Goal: Communication & Community: Answer question/provide support

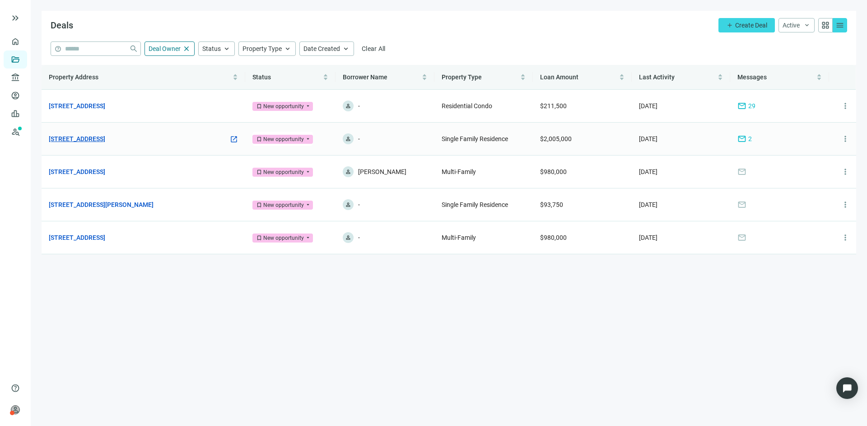
click at [105, 136] on link "[STREET_ADDRESS]" at bounding box center [77, 139] width 56 height 10
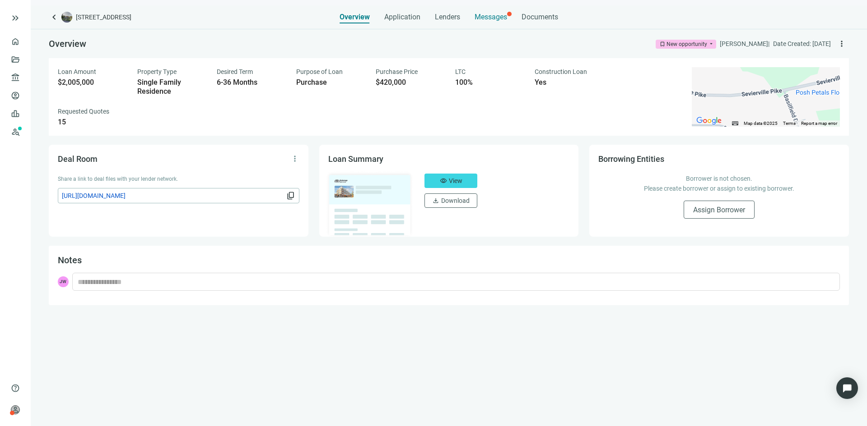
click at [495, 15] on span "Messages" at bounding box center [490, 17] width 32 height 9
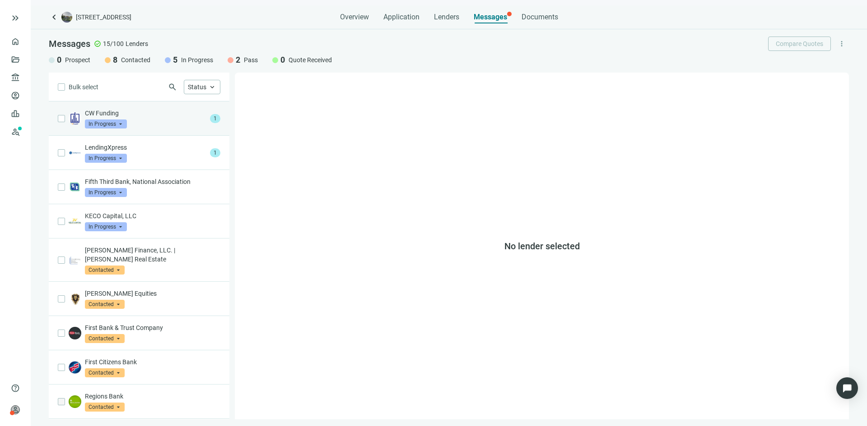
click at [173, 125] on div "CW Funding In Progress arrow_drop_down" at bounding box center [145, 119] width 121 height 20
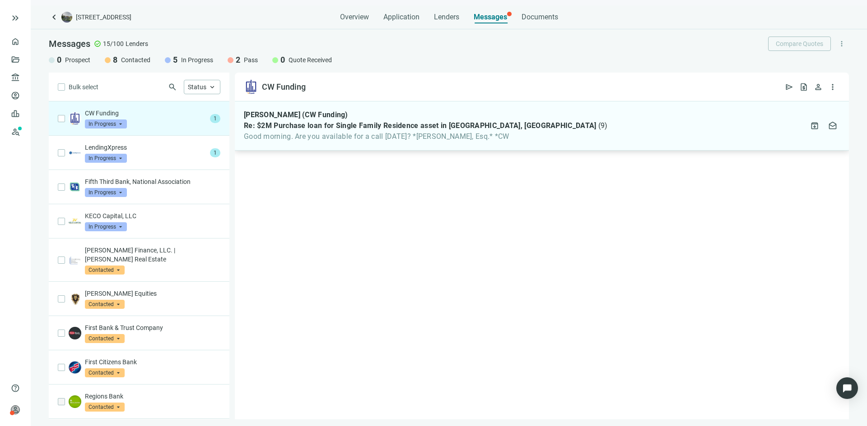
click at [339, 130] on span "Re: $2M Purchase loan for Single Family Residence asset in [GEOGRAPHIC_DATA], […" at bounding box center [420, 125] width 352 height 9
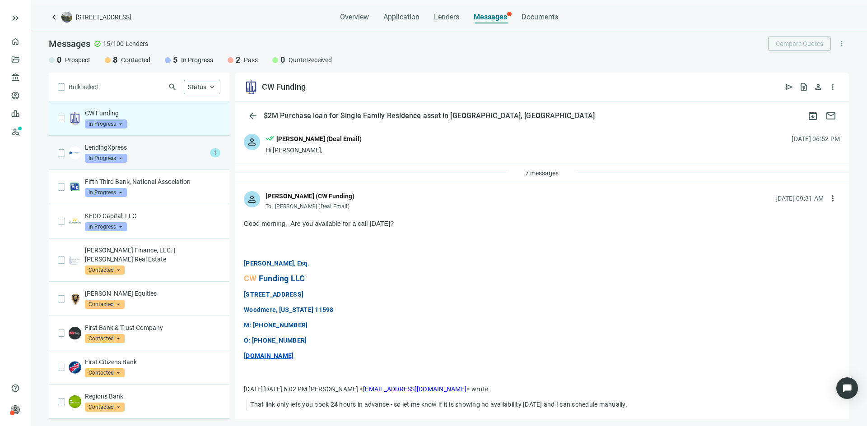
click at [172, 146] on p "LendingXpress" at bounding box center [145, 147] width 121 height 9
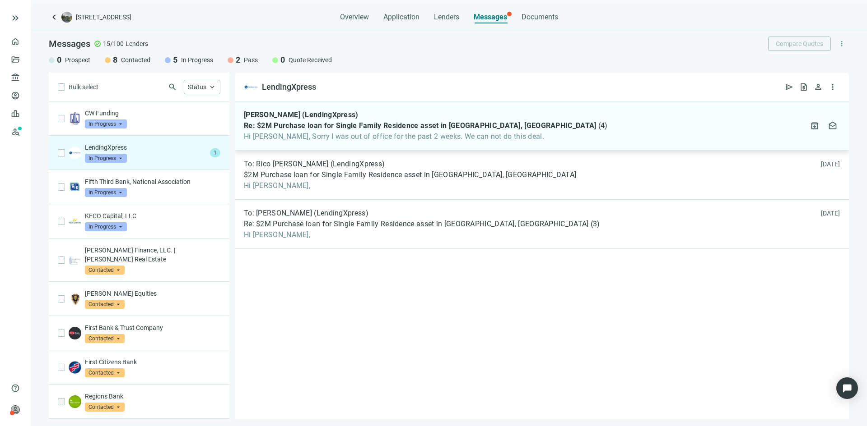
click at [341, 136] on span "Hi [PERSON_NAME], Sorry I was out of office for the past 2 weeks. We can not do…" at bounding box center [425, 136] width 363 height 9
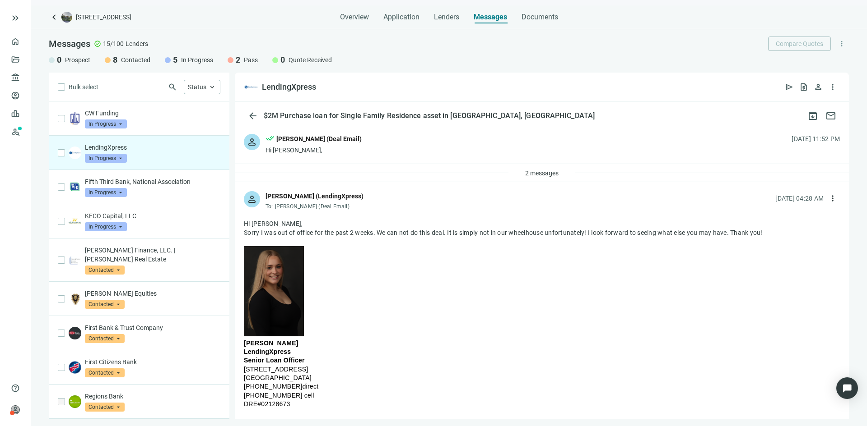
click at [124, 160] on span "In Progress" at bounding box center [106, 158] width 42 height 9
click at [102, 255] on span "Pass" at bounding box center [103, 255] width 19 height 9
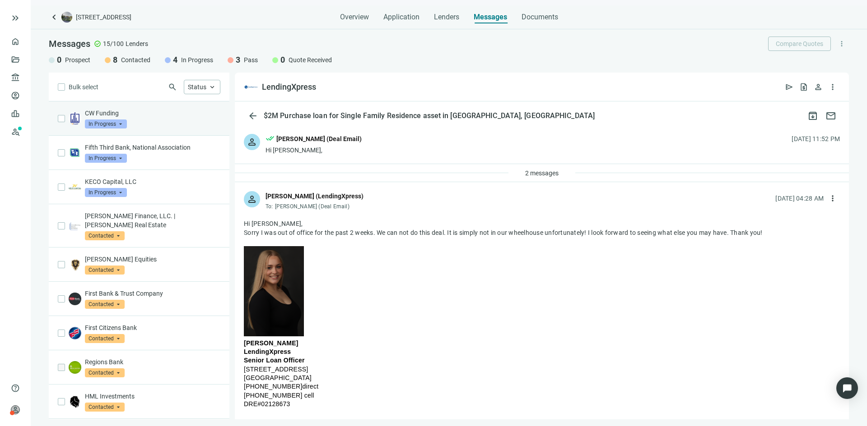
click at [52, 107] on div "CW Funding In Progress arrow_drop_down" at bounding box center [139, 119] width 181 height 34
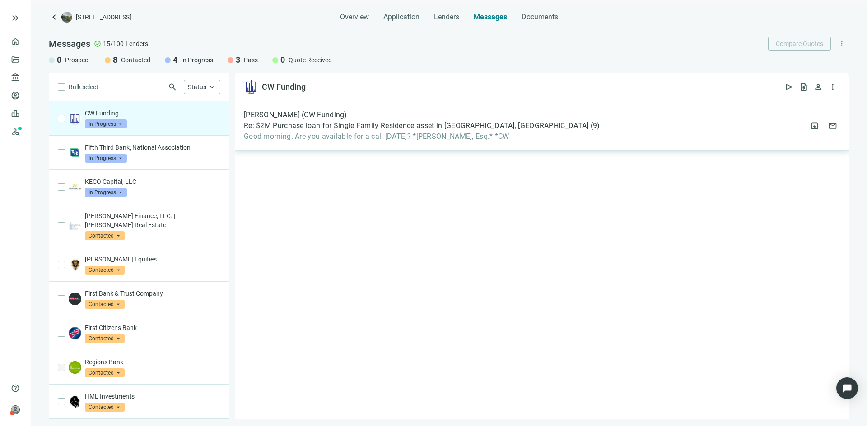
click at [265, 125] on span "Re: $2M Purchase loan for Single Family Residence asset in [GEOGRAPHIC_DATA], […" at bounding box center [416, 125] width 345 height 9
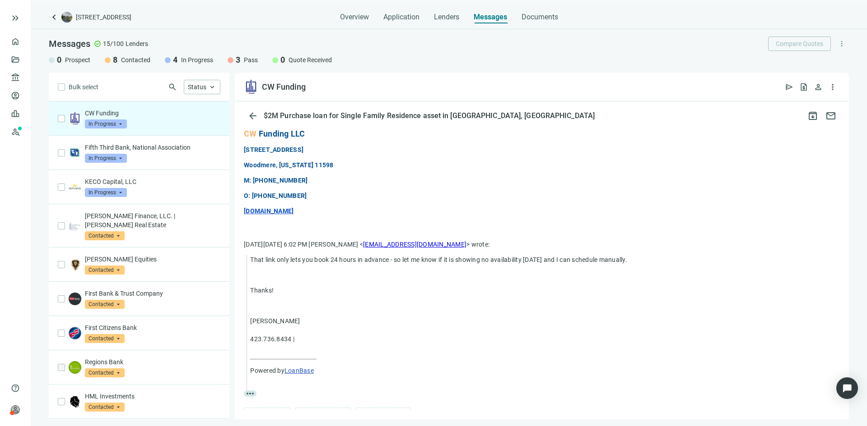
scroll to position [169, 0]
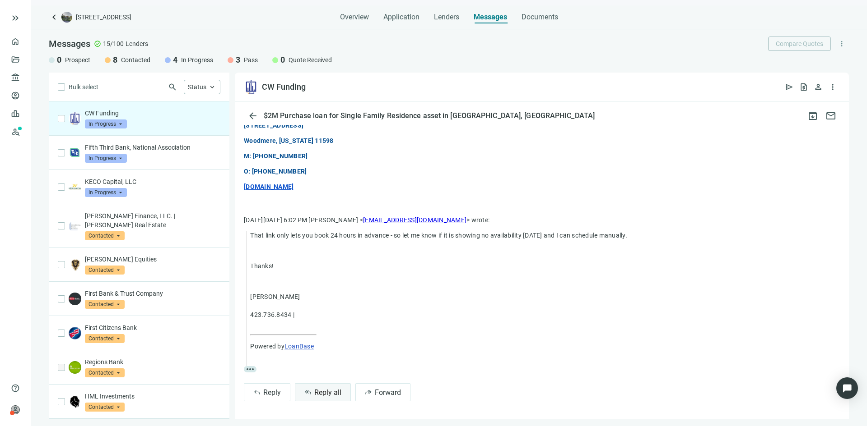
click at [333, 394] on span "Reply all" at bounding box center [327, 393] width 27 height 9
type textarea "**********"
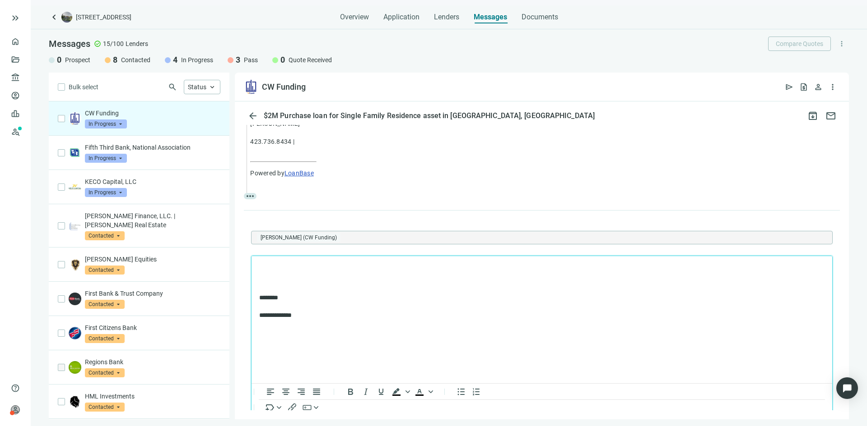
scroll to position [394, 0]
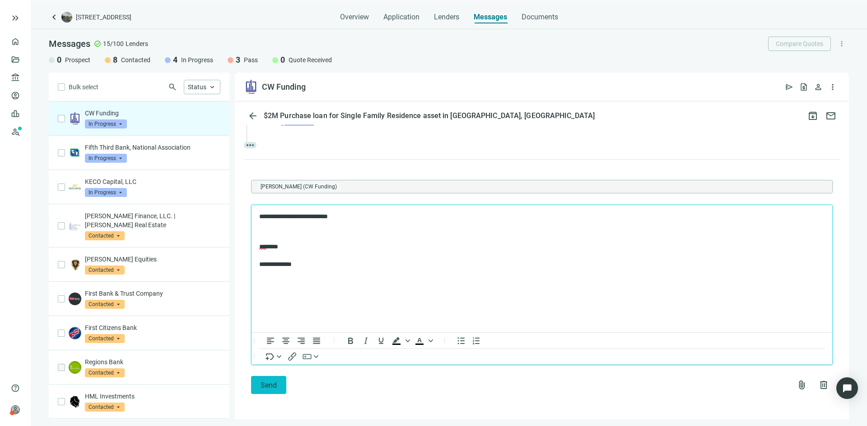
click at [264, 386] on span "Send" at bounding box center [268, 385] width 16 height 9
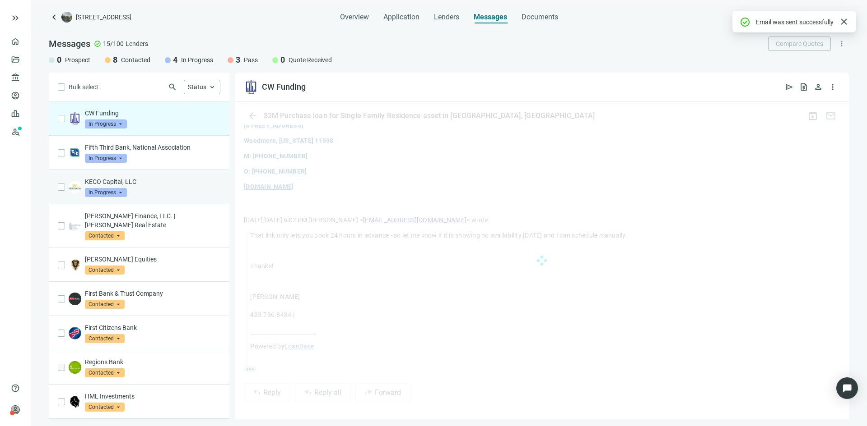
scroll to position [344, 0]
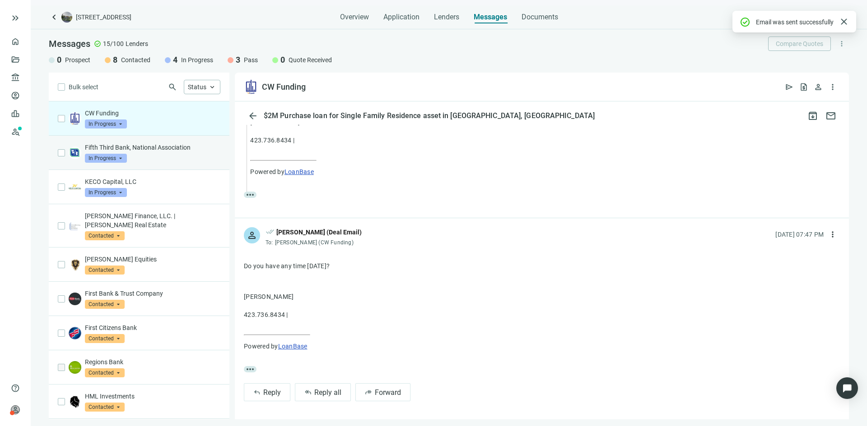
click at [153, 156] on div "Fifth Third Bank, National Association In Progress arrow_drop_down" at bounding box center [152, 153] width 135 height 20
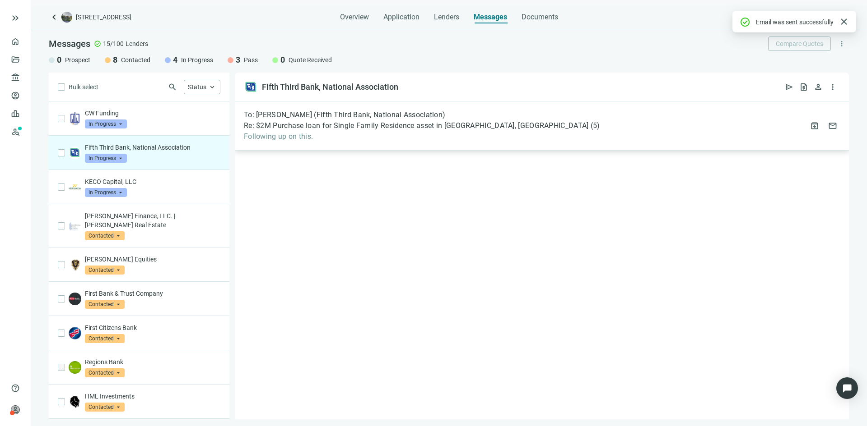
click at [313, 139] on span "Following up on this." at bounding box center [422, 136] width 356 height 9
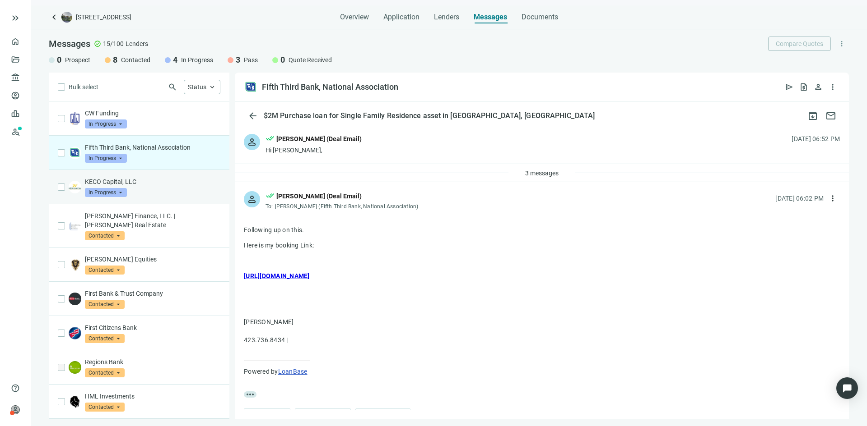
click at [158, 190] on div "KECO Capital, LLC In Progress arrow_drop_down" at bounding box center [152, 187] width 135 height 20
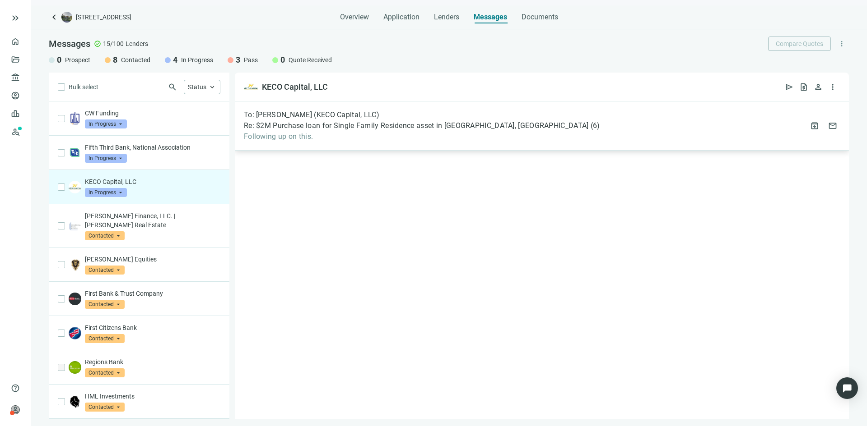
click at [327, 132] on span "Following up on this." at bounding box center [422, 136] width 356 height 9
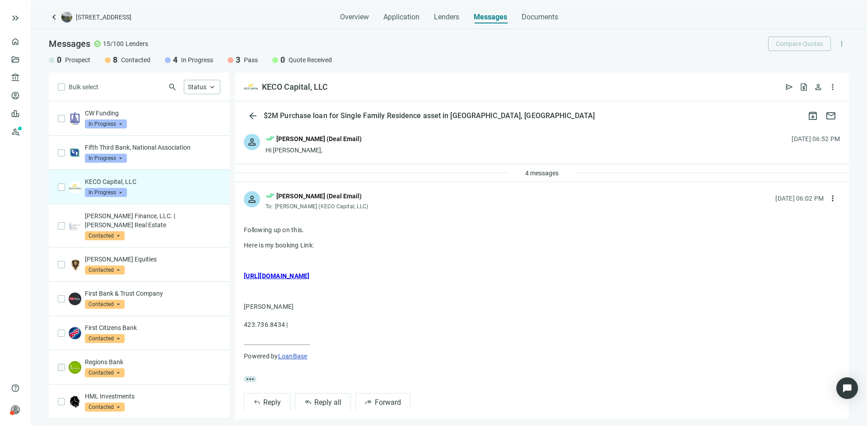
scroll to position [10, 0]
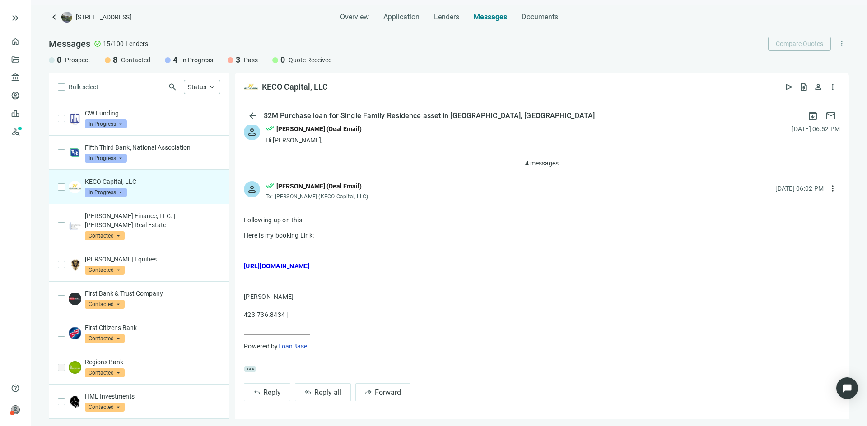
click at [554, 301] on p "[PERSON_NAME] 423.736.8434 |" at bounding box center [542, 305] width 596 height 27
